Goal: Information Seeking & Learning: Learn about a topic

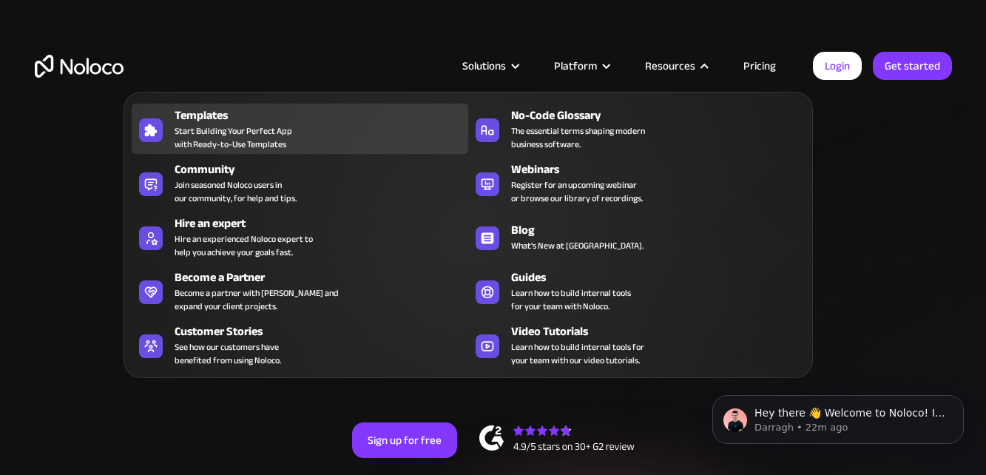
click at [215, 133] on span "Start Building Your Perfect App with Ready-to-Use Templates" at bounding box center [234, 137] width 118 height 27
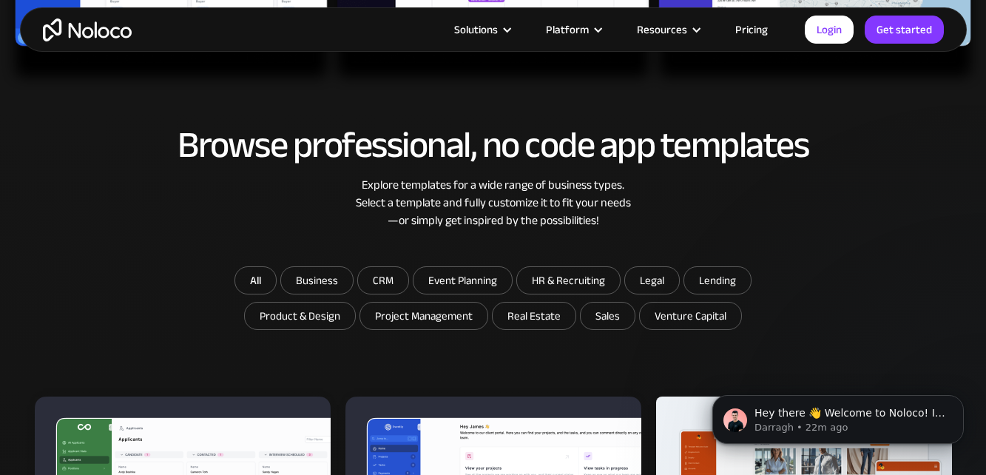
scroll to position [728, 0]
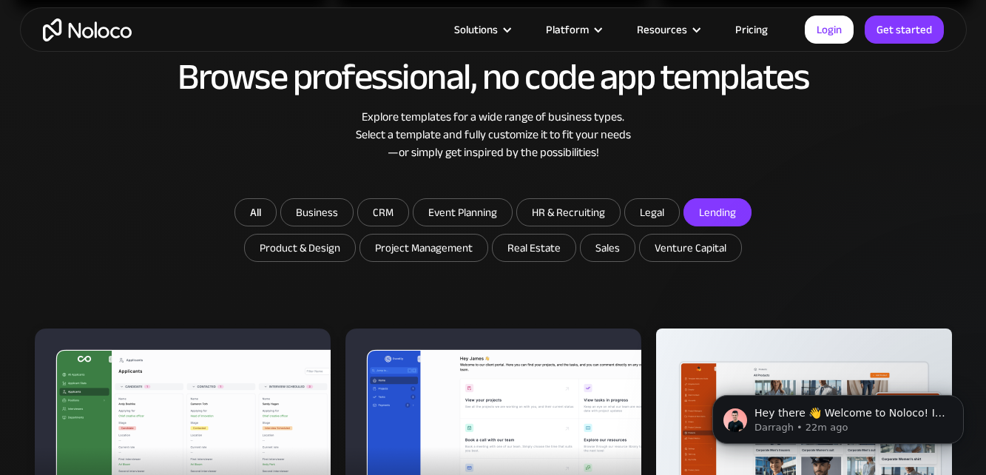
click at [353, 214] on input "Lending" at bounding box center [317, 212] width 72 height 27
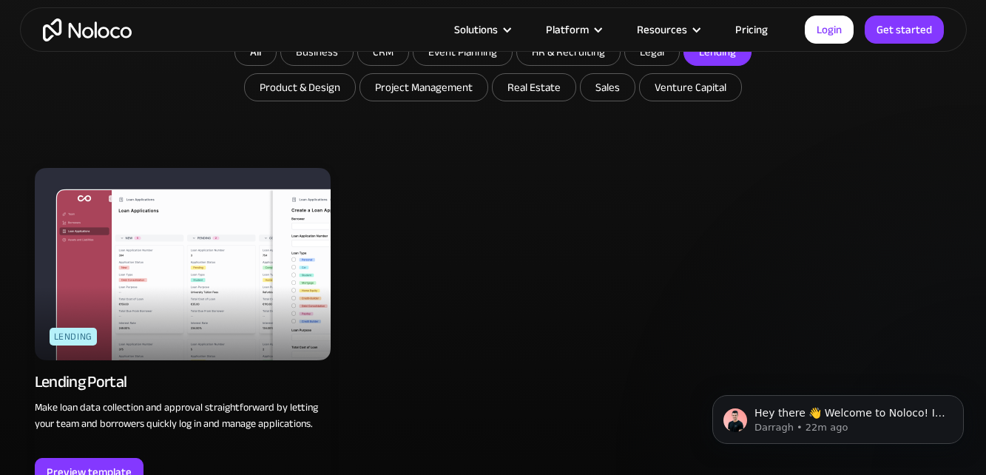
scroll to position [780, 0]
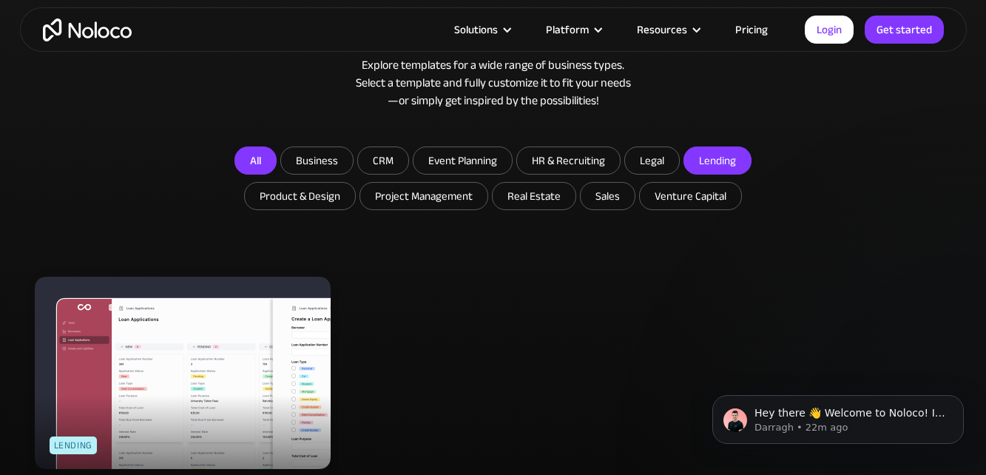
click at [255, 157] on link "All" at bounding box center [256, 161] width 42 height 28
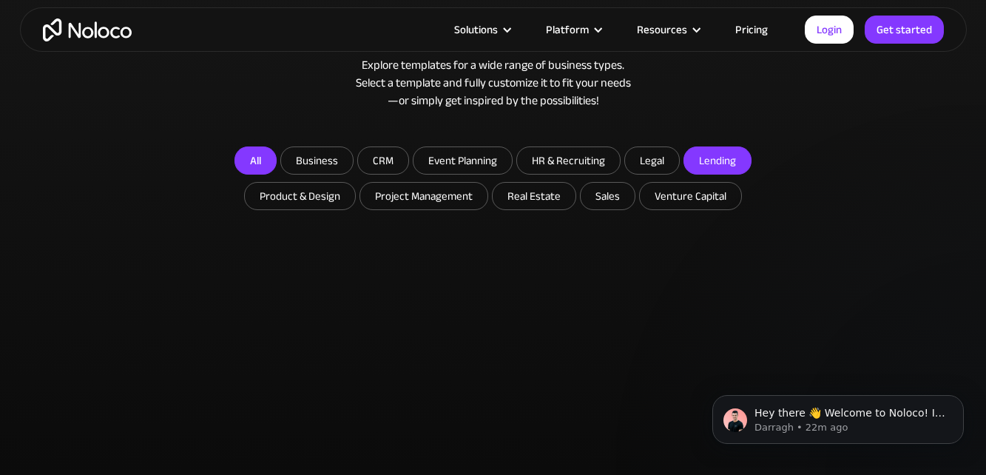
checkbox input "false"
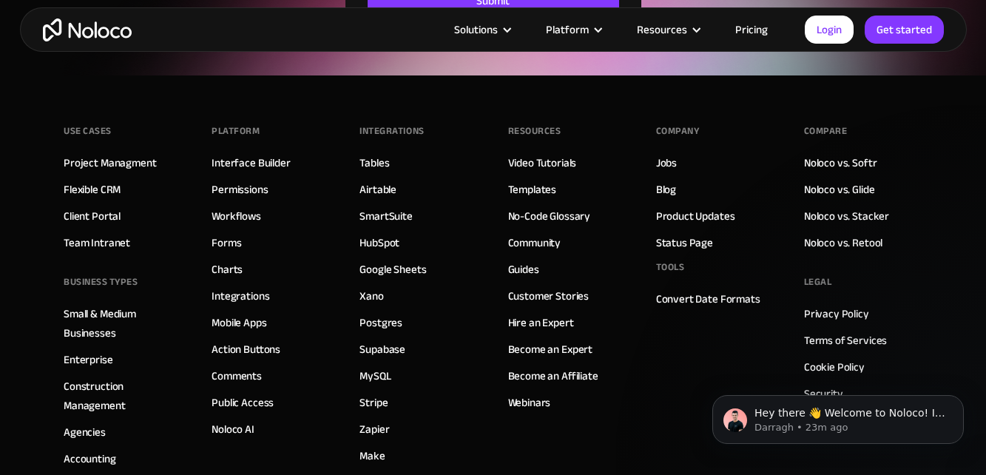
scroll to position [5138, 0]
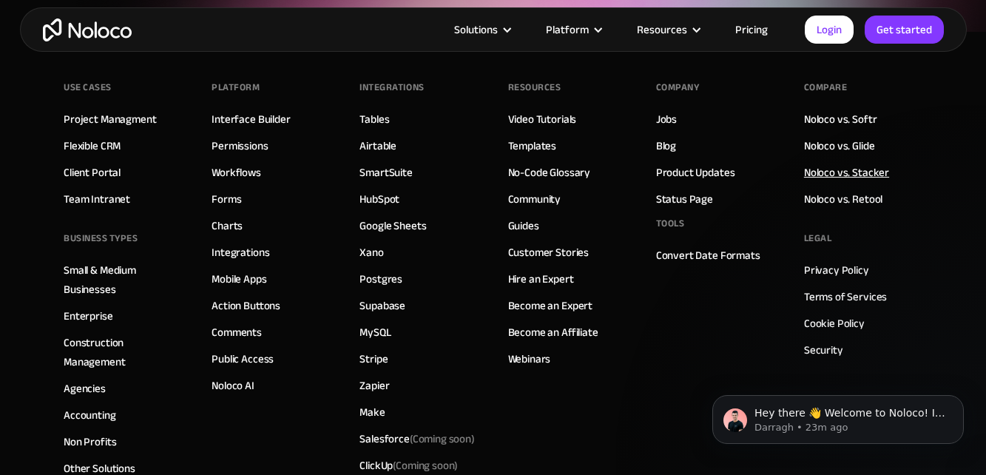
click at [858, 169] on link "Noloco vs. Stacker" at bounding box center [846, 172] width 85 height 19
click at [857, 196] on link "Noloco vs. Retool" at bounding box center [843, 198] width 78 height 19
click at [517, 224] on link "Guides" at bounding box center [523, 225] width 31 height 19
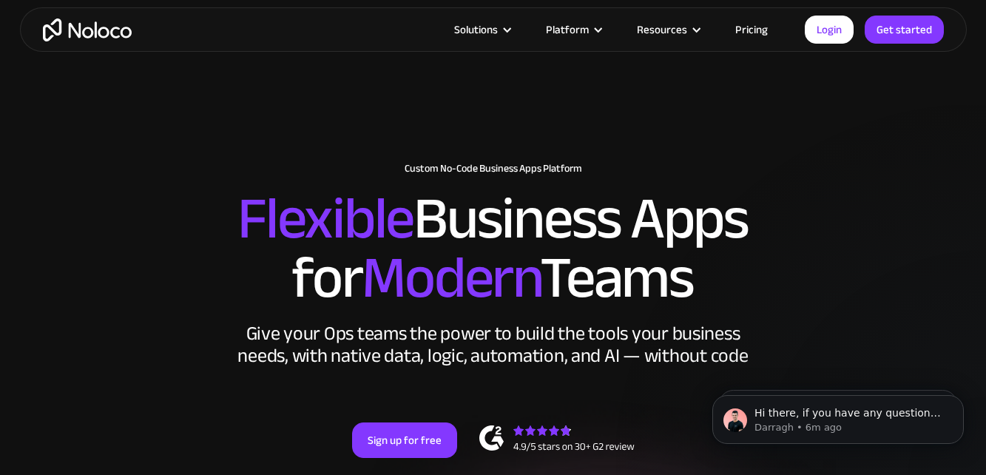
scroll to position [48, 0]
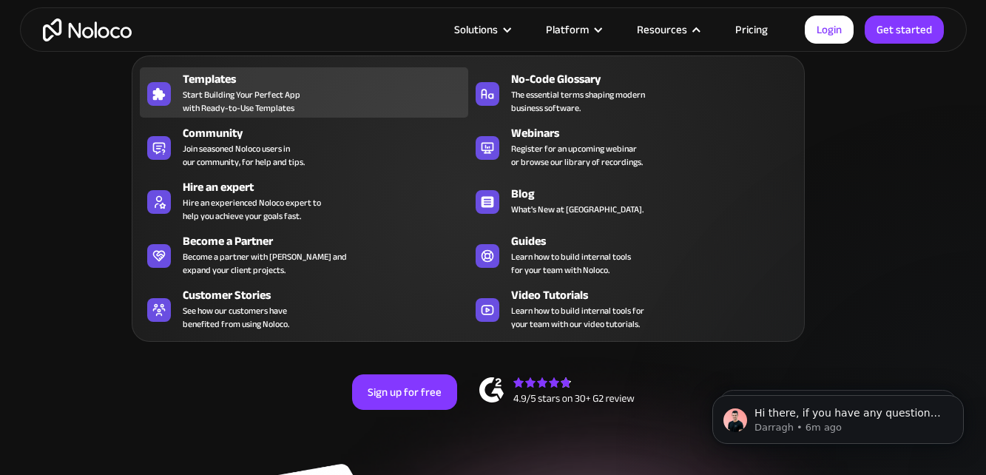
click at [246, 94] on span "Start Building Your Perfect App with Ready-to-Use Templates" at bounding box center [242, 101] width 118 height 27
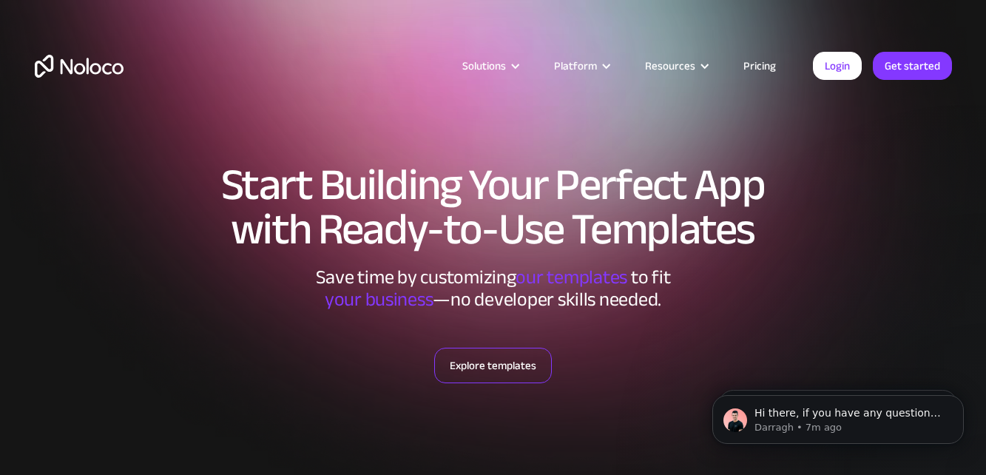
click at [508, 377] on link "Explore templates" at bounding box center [493, 366] width 118 height 36
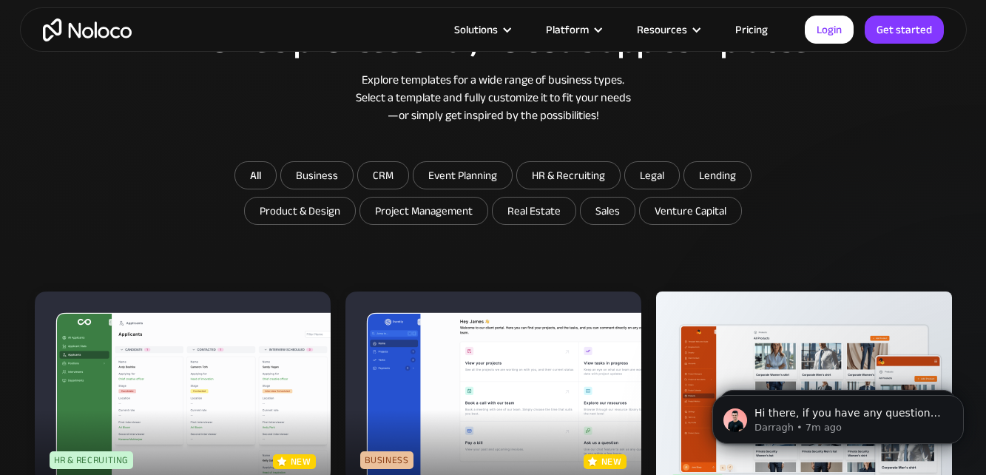
scroll to position [770, 0]
